Goal: Book appointment/travel/reservation

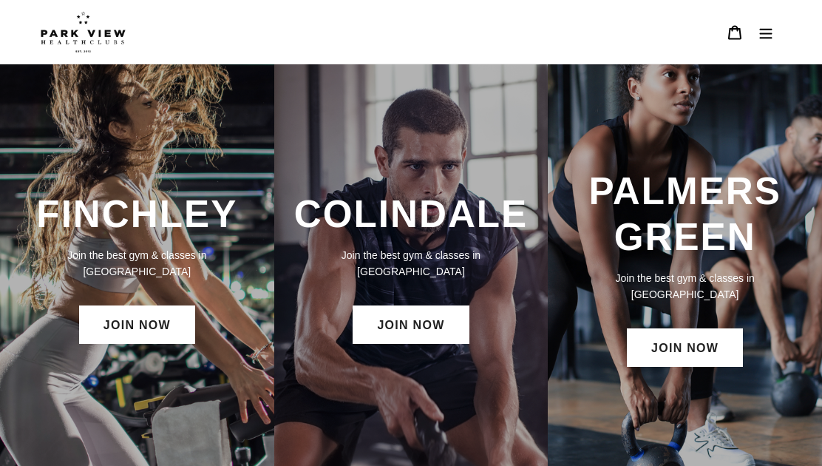
click at [160, 380] on div "FINCHLEY Join the best gym & classes in London JOIN NOW" at bounding box center [137, 269] width 274 height 411
click at [200, 248] on div "FINCHLEY Join the best gym & classes in London JOIN NOW" at bounding box center [137, 269] width 274 height 171
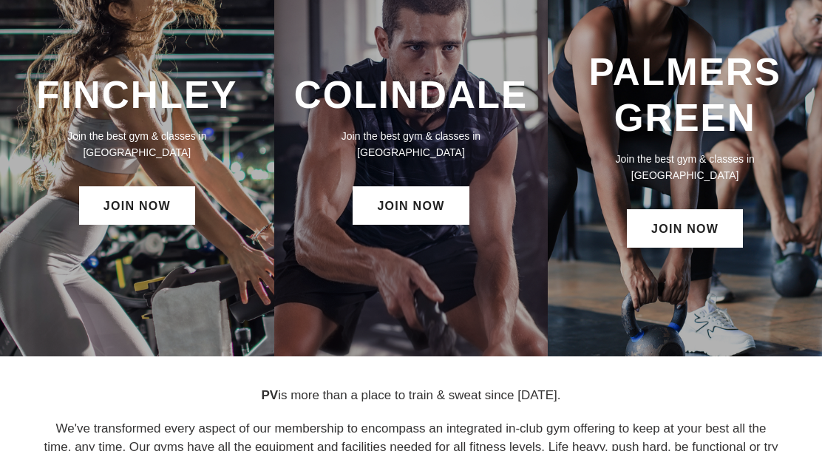
scroll to position [118, 0]
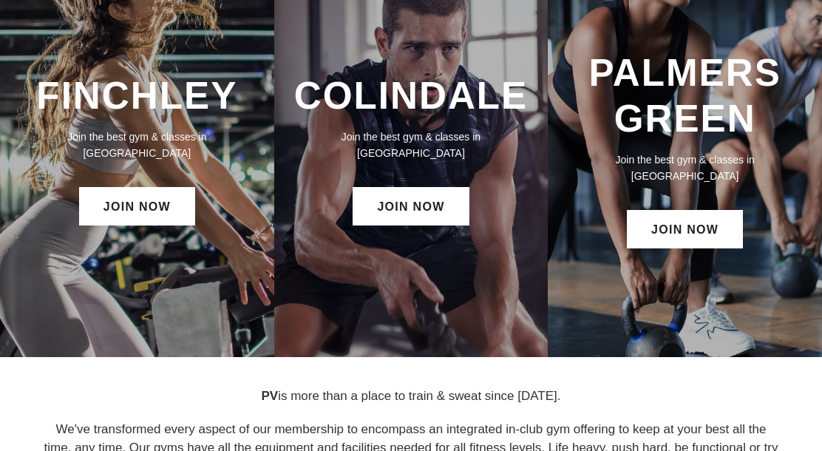
click at [127, 191] on link "JOIN NOW" at bounding box center [137, 206] width 116 height 38
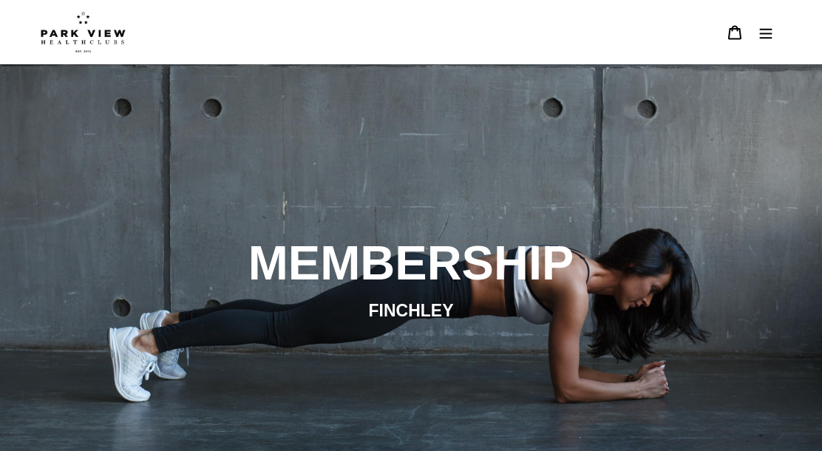
scroll to position [11, 0]
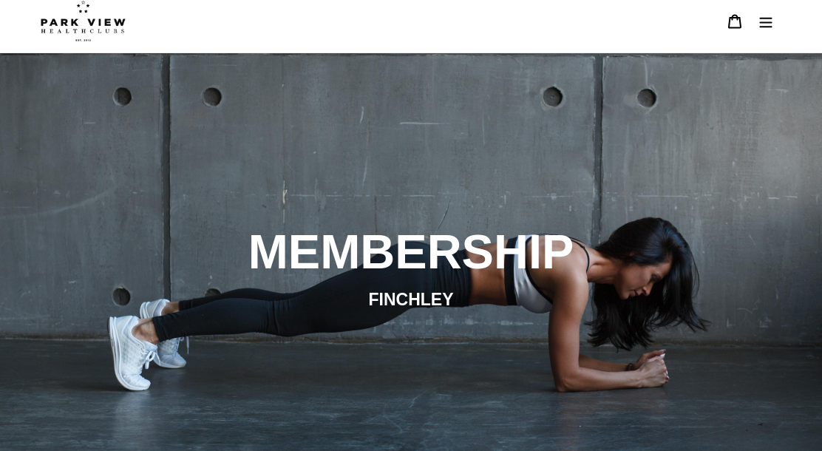
click at [772, 17] on icon "Menu" at bounding box center [765, 21] width 15 height 15
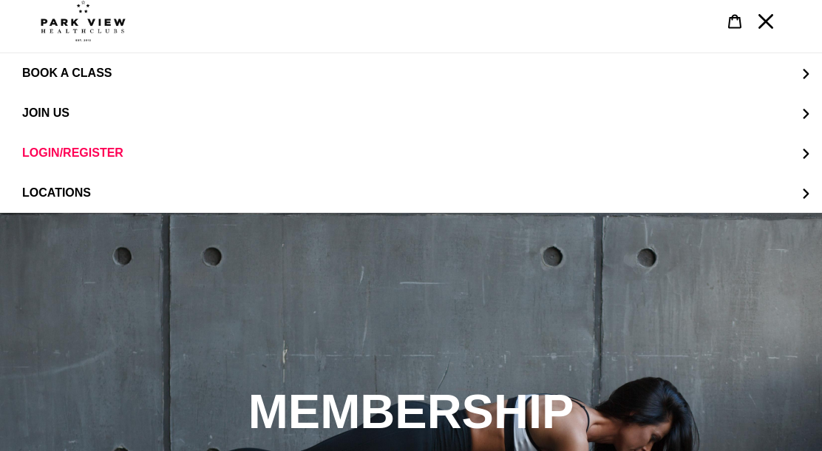
click at [81, 72] on span "BOOK A CLASS" at bounding box center [66, 73] width 89 height 13
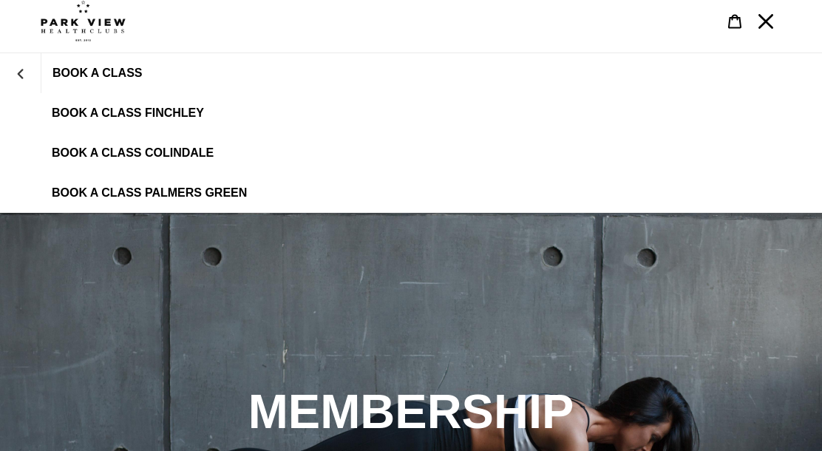
click at [167, 124] on link "BOOK A CLASS FINCHLEY" at bounding box center [411, 113] width 822 height 40
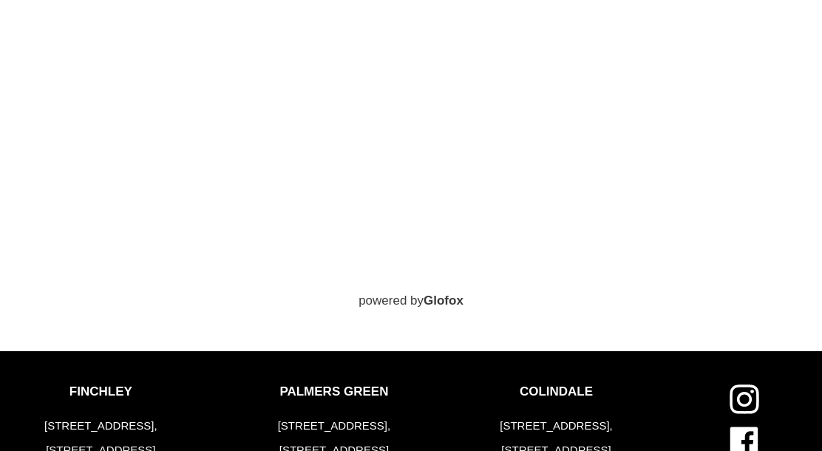
scroll to position [644, 0]
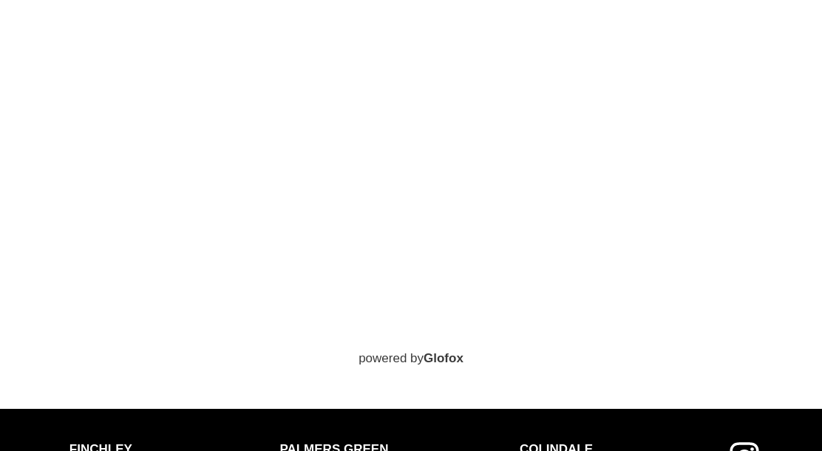
click at [506, 368] on div "powered by Glofox" at bounding box center [411, 154] width 740 height 427
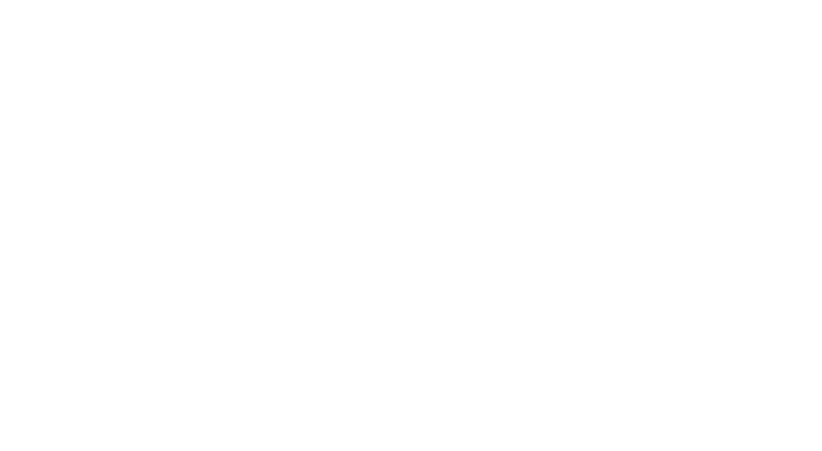
scroll to position [846, 0]
